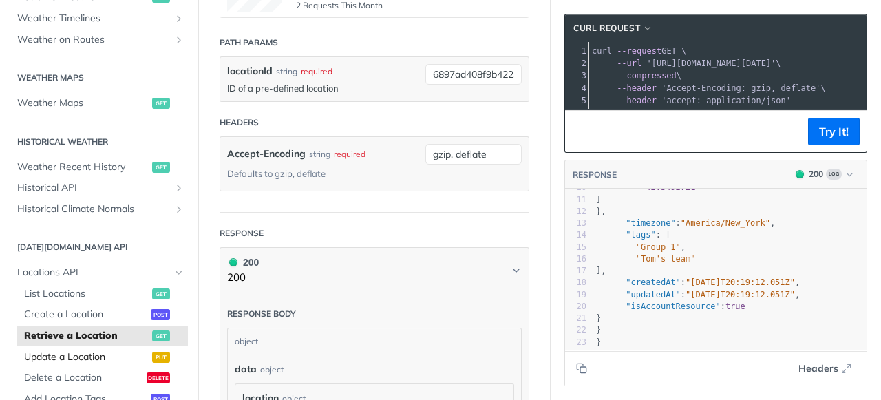
scroll to position [343, 0]
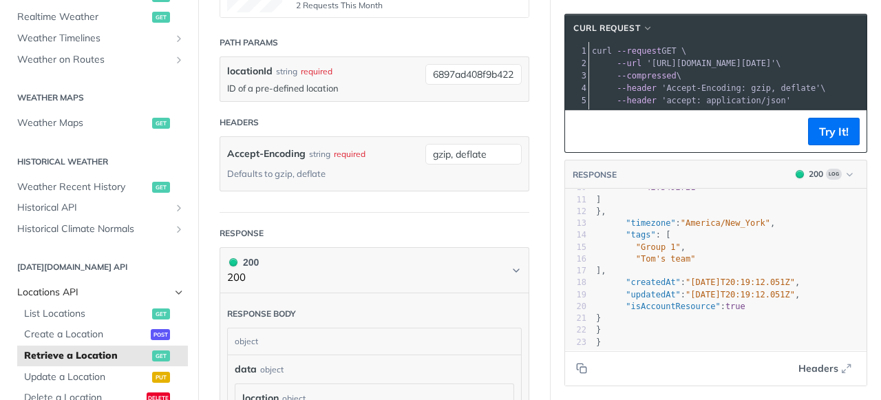
click at [181, 294] on icon "Hide subpages for Locations API" at bounding box center [178, 292] width 11 height 11
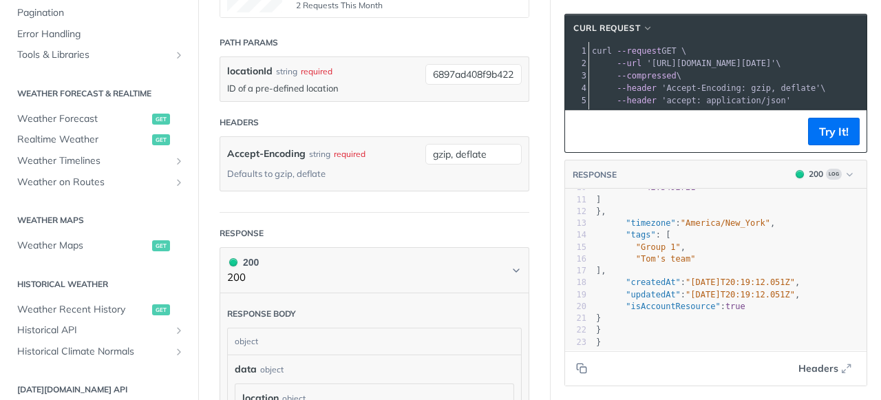
scroll to position [219, 0]
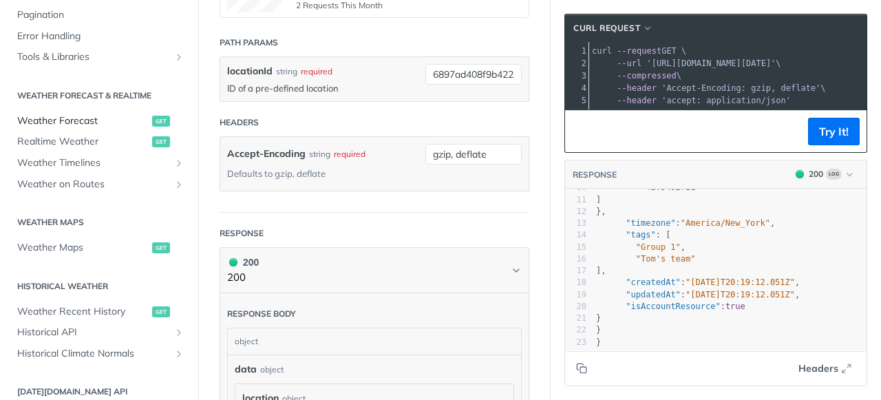
click at [116, 118] on span "Weather Forecast" at bounding box center [82, 121] width 131 height 14
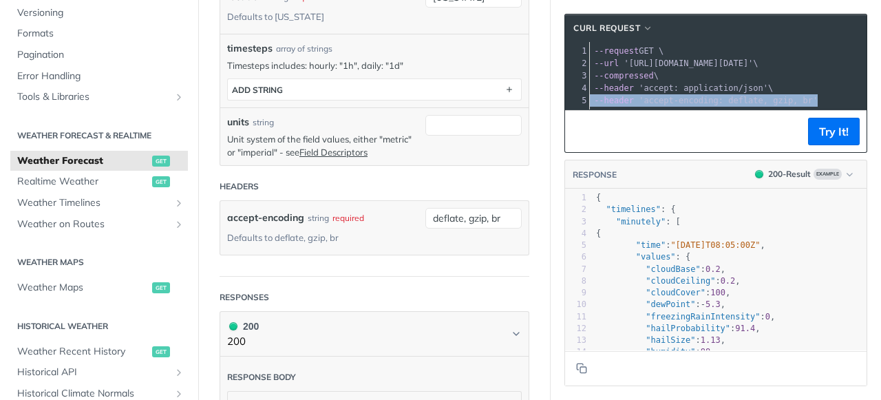
scroll to position [0, 16]
drag, startPoint x: 821, startPoint y: 100, endPoint x: 591, endPoint y: 98, distance: 229.8
click at [591, 98] on div "xxxxxxxxxx 1 curl --request GET \ 2 --url '[URL][DOMAIN_NAME][DATE]' \ 3 --comp…" at bounding box center [715, 75] width 301 height 67
copy span "--header 'accept-encoding: deflate, gzip, br'"
click at [746, 99] on span "'accept-encoding: deflate, gzip, br'" at bounding box center [734, 101] width 179 height 10
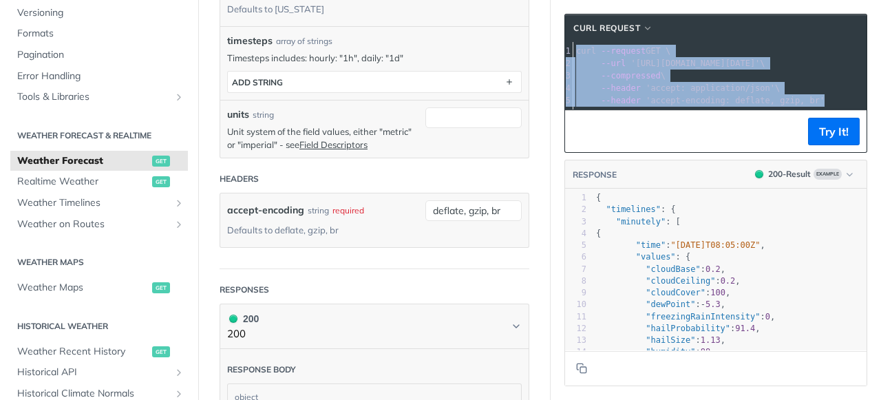
scroll to position [0, 0]
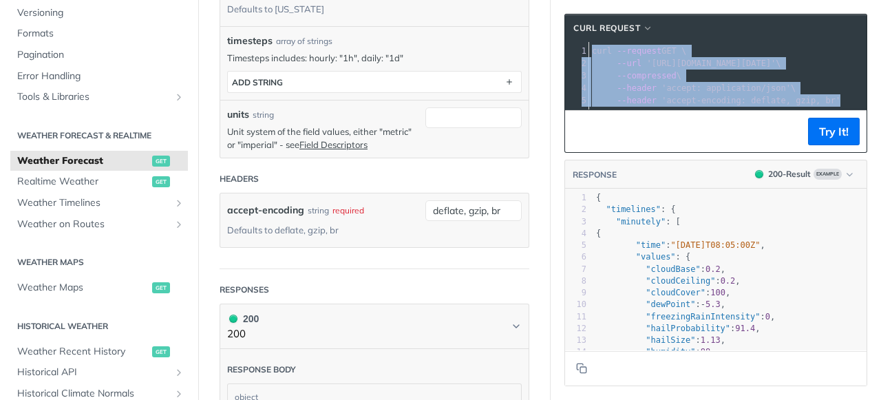
drag, startPoint x: 833, startPoint y: 100, endPoint x: 569, endPoint y: 37, distance: 271.5
click at [568, 37] on div "cURL Request xxxxxxxxxx 1 curl --request GET \ 2 --url '[URL][DOMAIN_NAME][DATE…" at bounding box center [715, 83] width 303 height 139
copy div "curl --request GET \ 2 --url '[URL][DOMAIN_NAME][DATE]' \ 3 --compressed \ 4 --…"
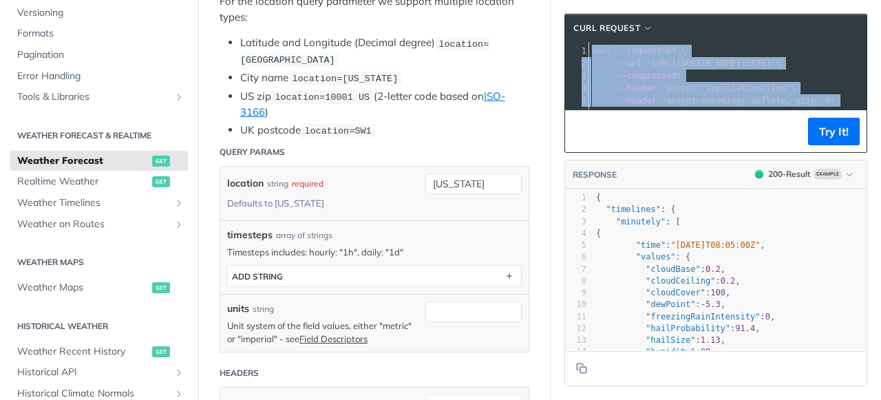
scroll to position [360, 0]
click at [829, 136] on button "Try It!" at bounding box center [834, 132] width 52 height 28
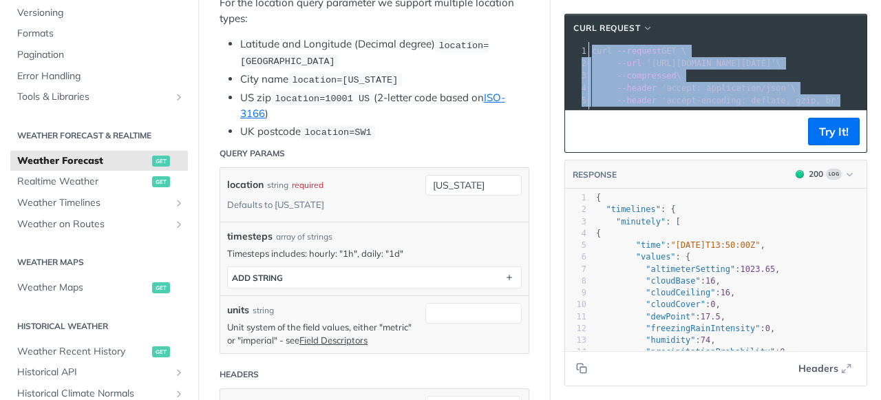
scroll to position [363, 0]
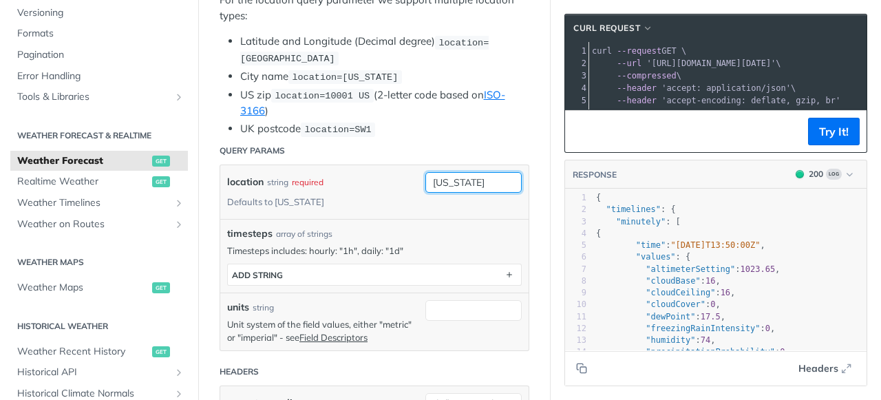
click at [482, 185] on input "[US_STATE]" at bounding box center [473, 182] width 96 height 21
type input "ך"
type input "[GEOGRAPHIC_DATA]"
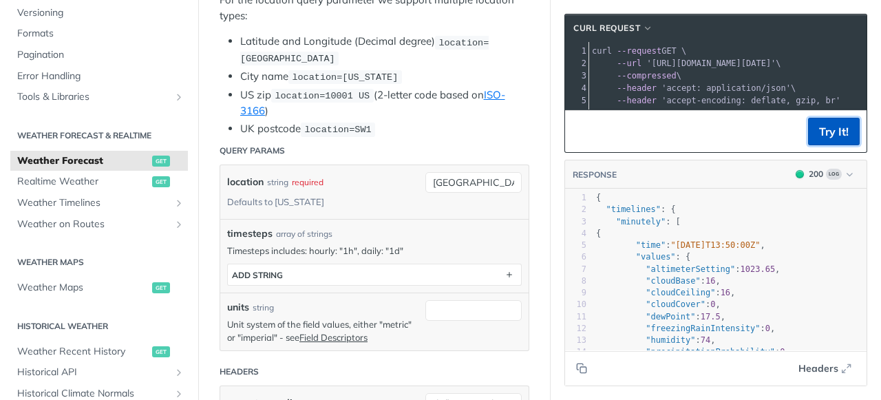
click at [830, 140] on button "Try It!" at bounding box center [834, 132] width 52 height 28
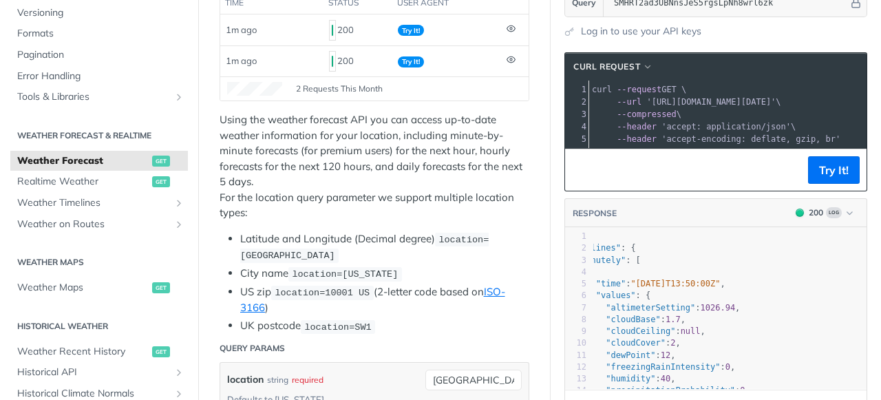
scroll to position [197, 0]
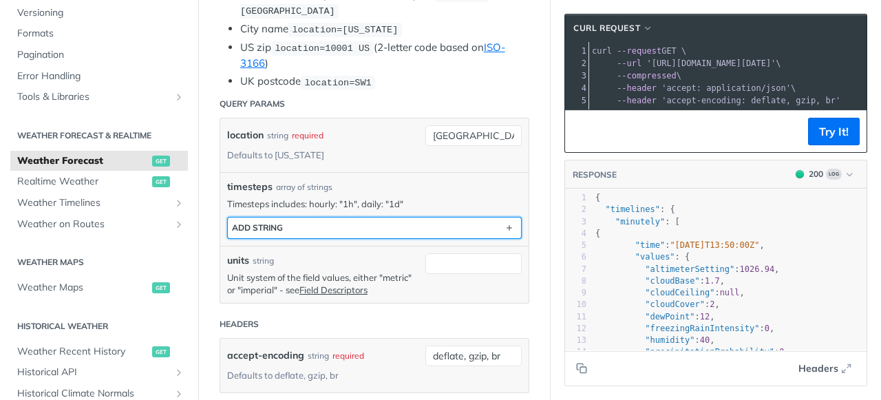
click at [379, 223] on button "ADD string" at bounding box center [374, 227] width 293 height 21
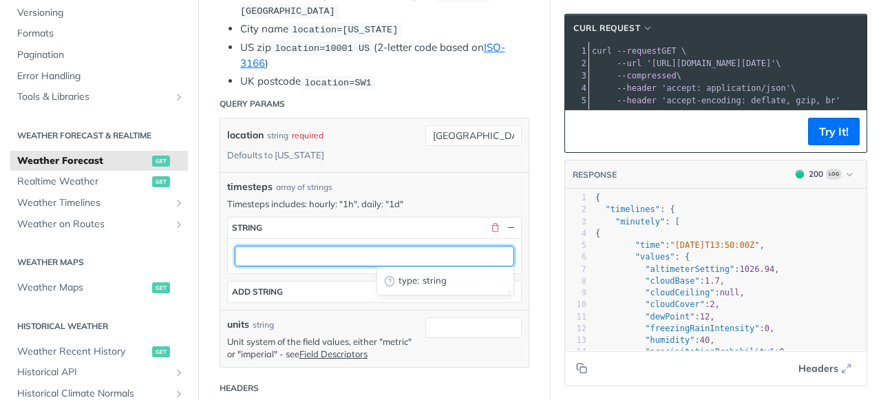
click at [322, 258] on input "text" at bounding box center [374, 256] width 279 height 21
type input "monthly"
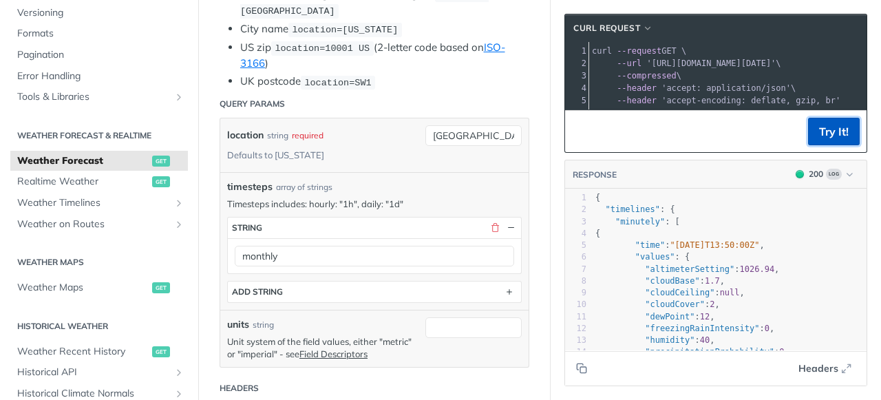
click at [845, 127] on button "Try It!" at bounding box center [834, 132] width 52 height 28
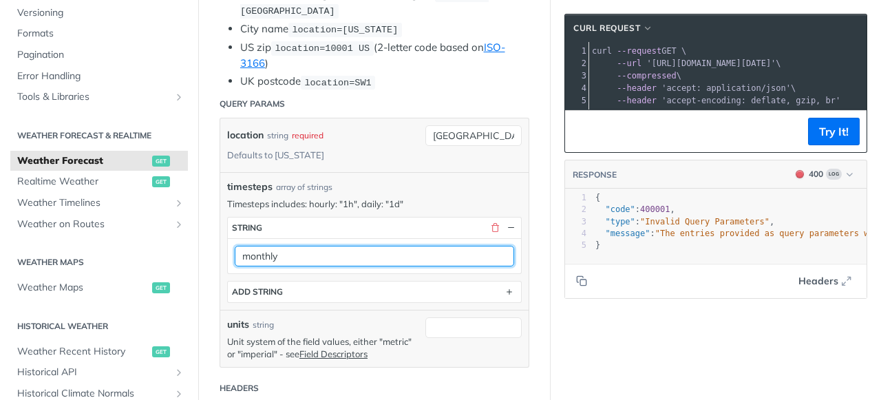
click at [403, 251] on input "monthly" at bounding box center [374, 256] width 279 height 21
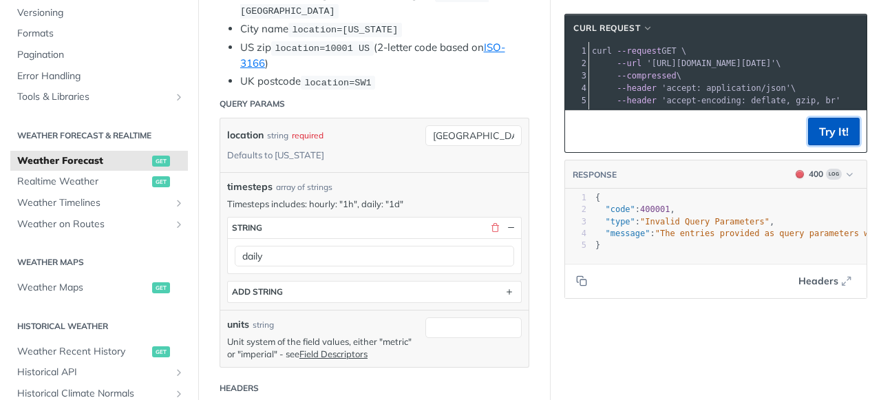
click at [824, 133] on button "Try It!" at bounding box center [834, 132] width 52 height 28
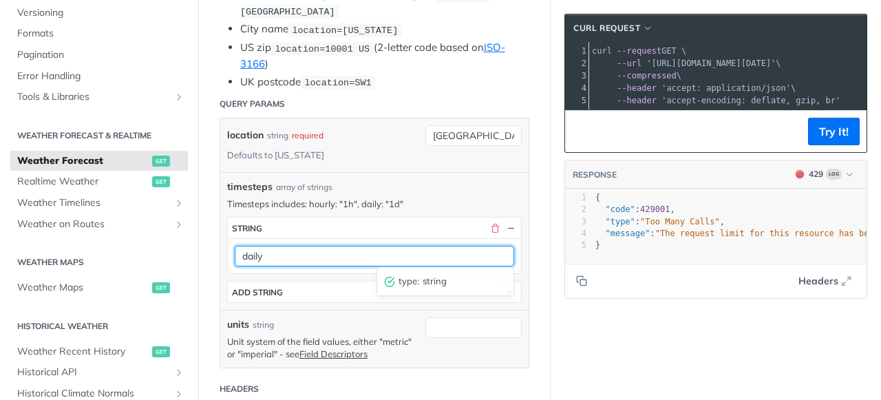
click at [321, 248] on input "daily" at bounding box center [374, 256] width 279 height 21
type input "d"
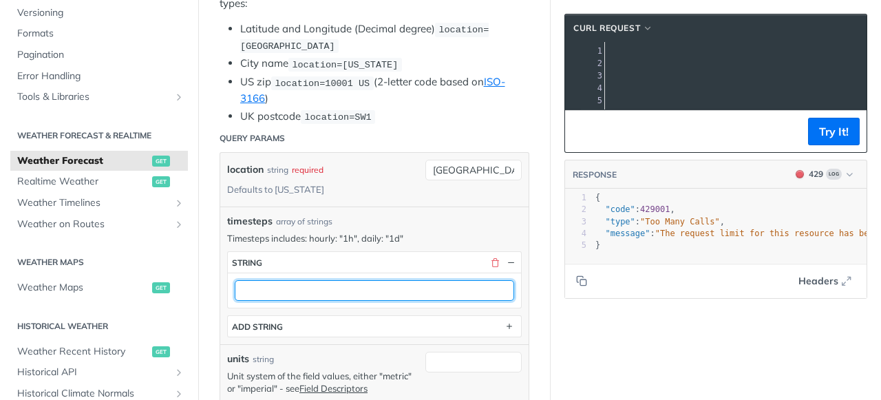
scroll to position [0, 328]
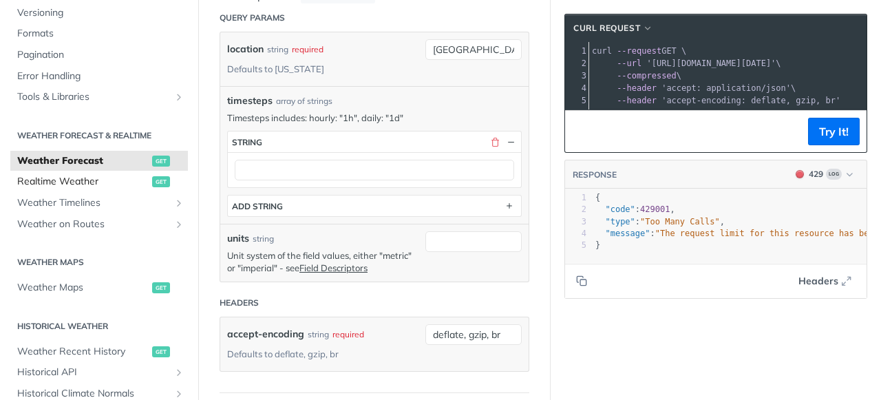
click at [114, 182] on span "Realtime Weather" at bounding box center [82, 182] width 131 height 14
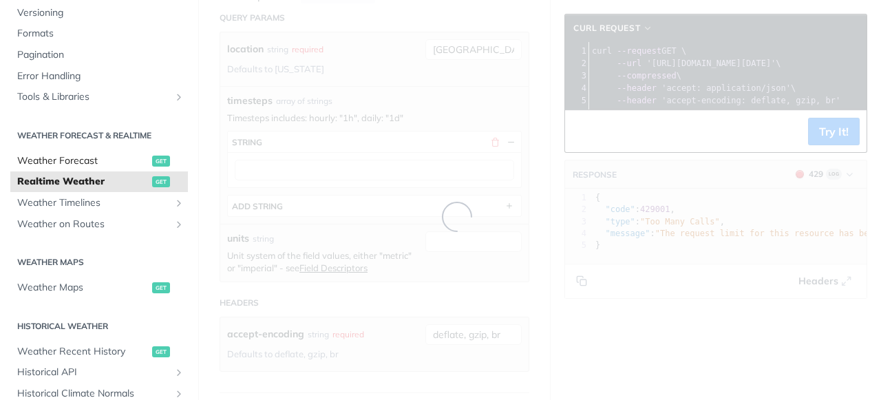
click at [95, 162] on span "Weather Forecast" at bounding box center [82, 161] width 131 height 14
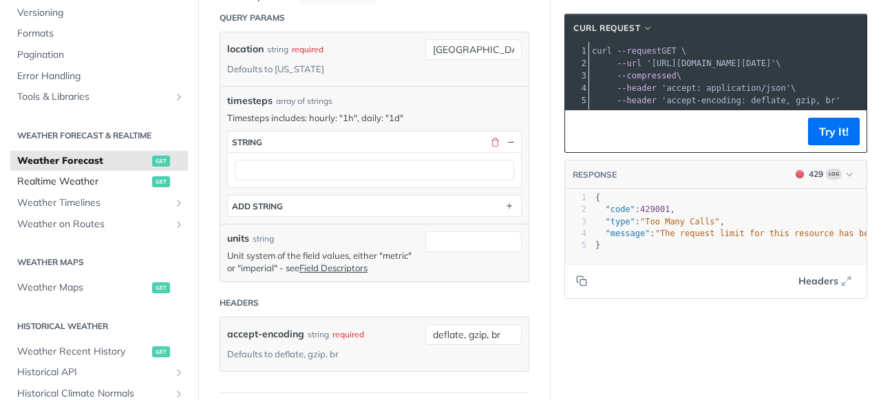
click at [103, 180] on span "Realtime Weather" at bounding box center [82, 182] width 131 height 14
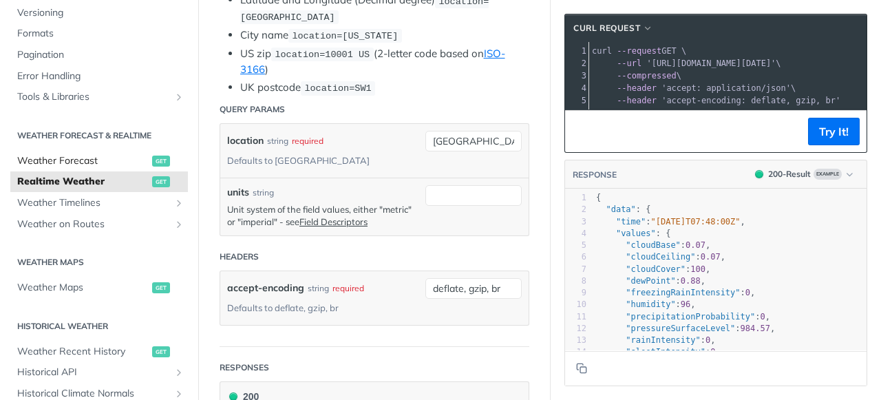
click at [101, 157] on span "Weather Forecast" at bounding box center [82, 161] width 131 height 14
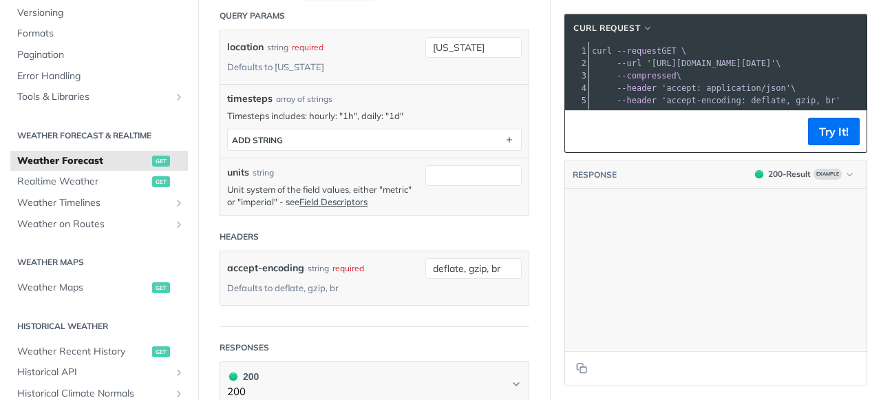
scroll to position [583, 0]
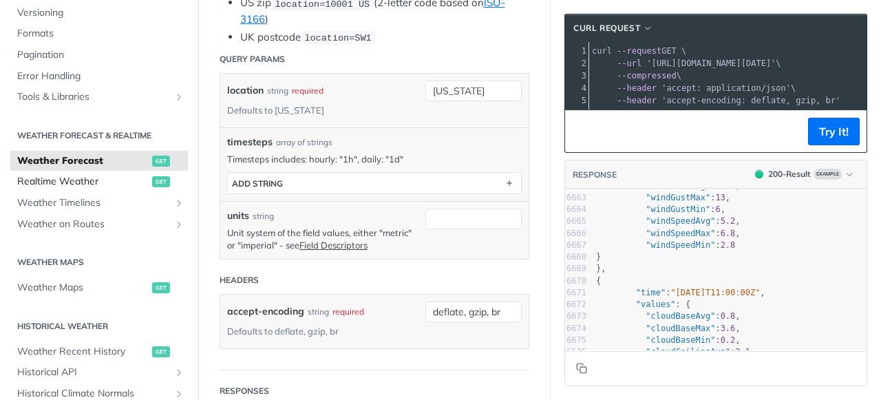
click at [83, 178] on span "Realtime Weather" at bounding box center [82, 182] width 131 height 14
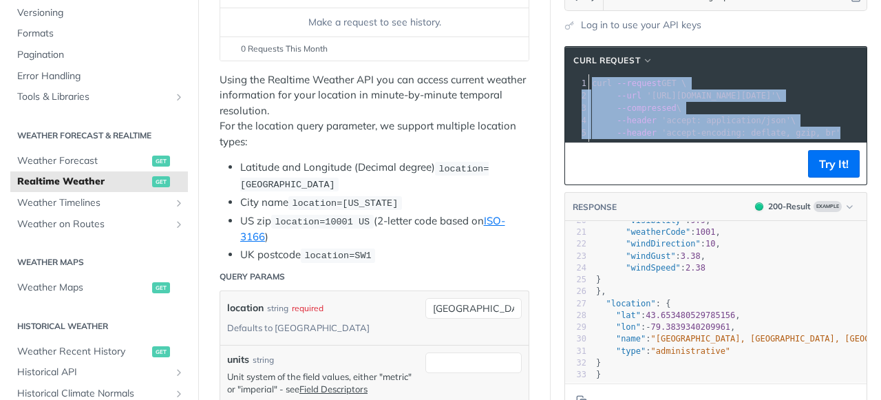
drag, startPoint x: 846, startPoint y: 133, endPoint x: 532, endPoint y: 83, distance: 318.4
copy div "curl --request GET \ 2 --url '[URL][DOMAIN_NAME][DATE]' \ 3 --compressed \ 4 --…"
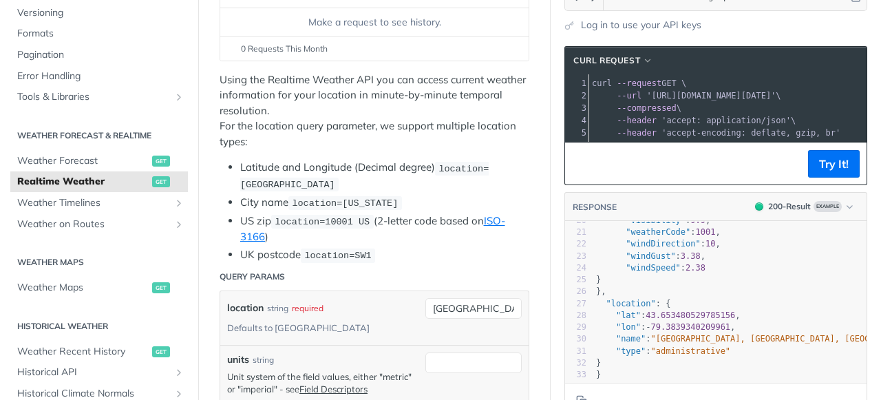
click at [678, 277] on pre "}" at bounding box center [769, 280] width 353 height 12
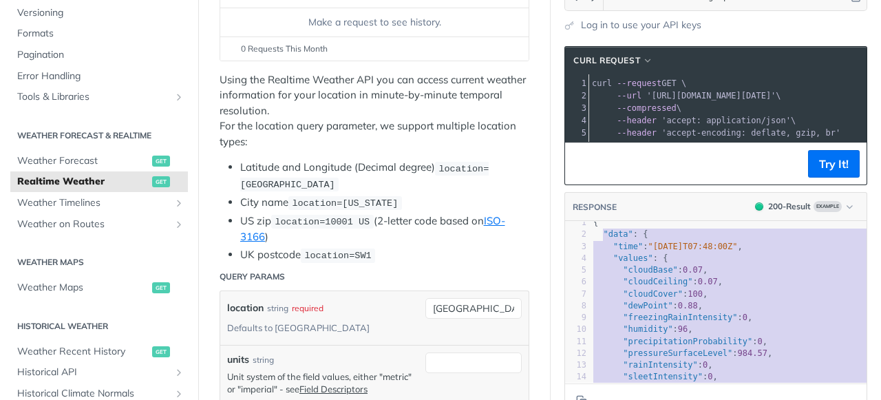
scroll to position [0, 3]
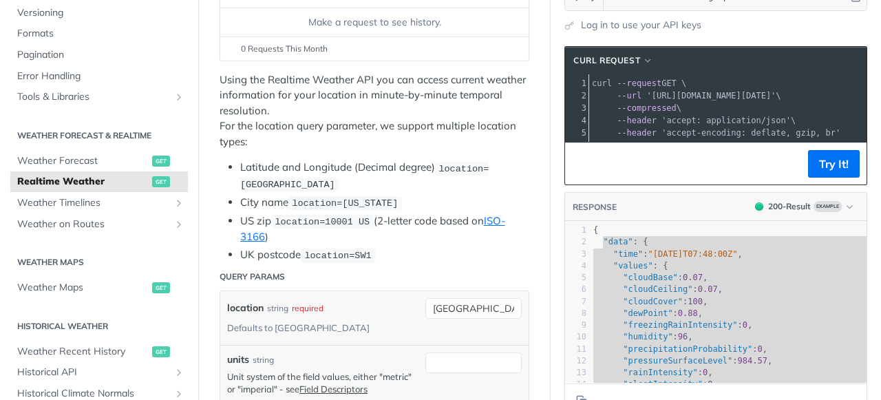
type textarea ""data": { "time": "[DATE]T07:48:00Z", "values": { "cloudBase": 0.07, "cloudCeil…"
